Goal: Check status: Check status

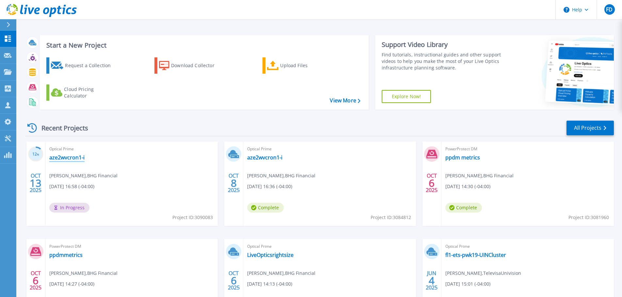
click at [67, 159] on link "aze2wvcron1-i" at bounding box center [66, 157] width 35 height 7
